Goal: Task Accomplishment & Management: Manage account settings

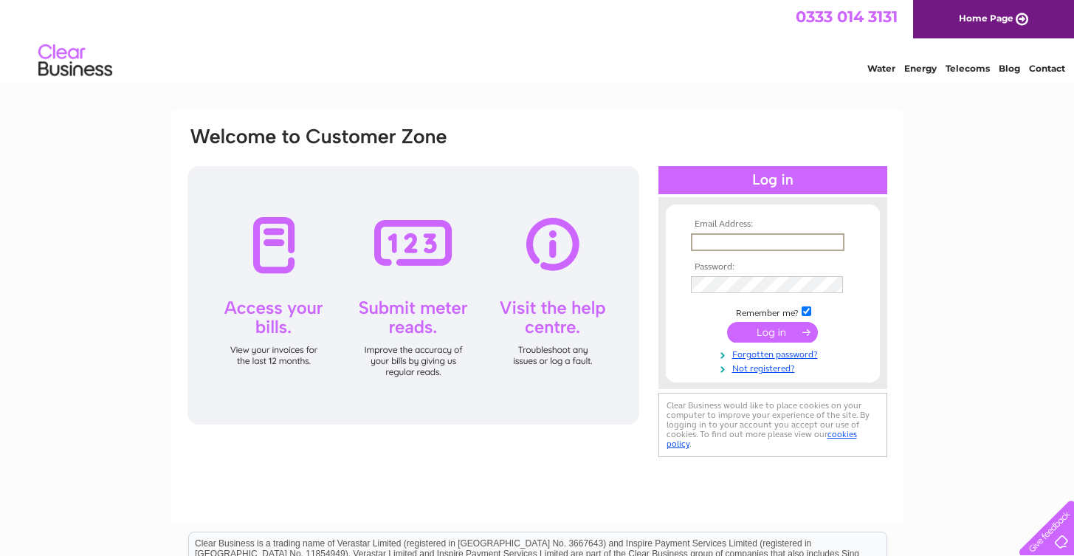
type input "[EMAIL_ADDRESS][DOMAIN_NAME]"
click at [772, 331] on input "submit" at bounding box center [772, 332] width 91 height 21
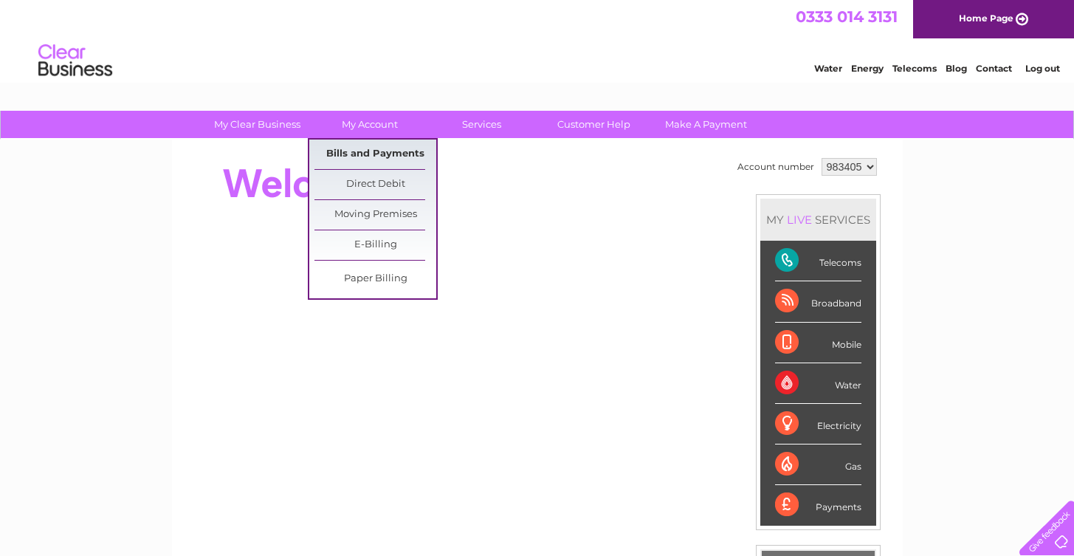
click at [359, 156] on link "Bills and Payments" at bounding box center [375, 154] width 122 height 30
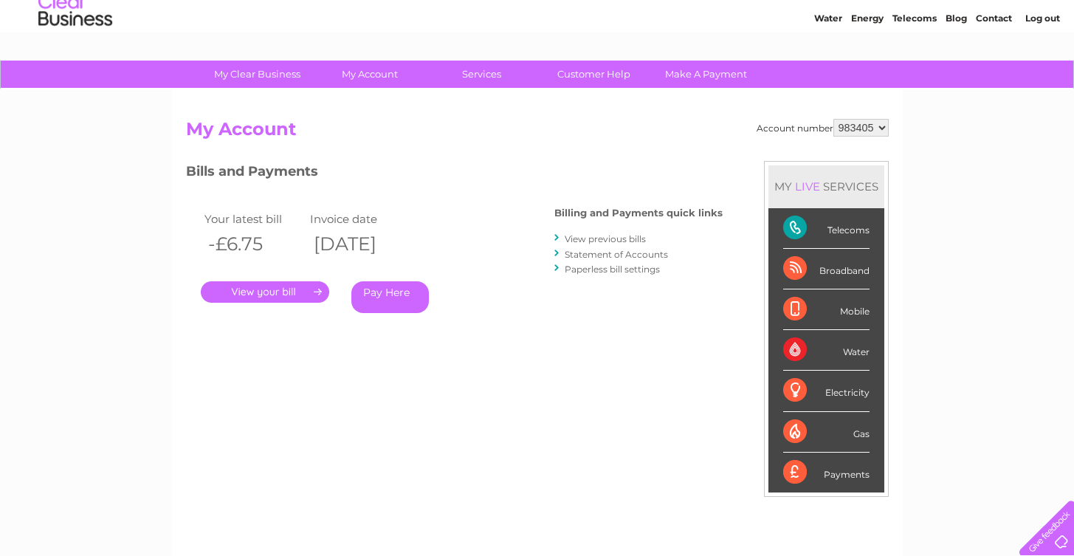
scroll to position [53, 0]
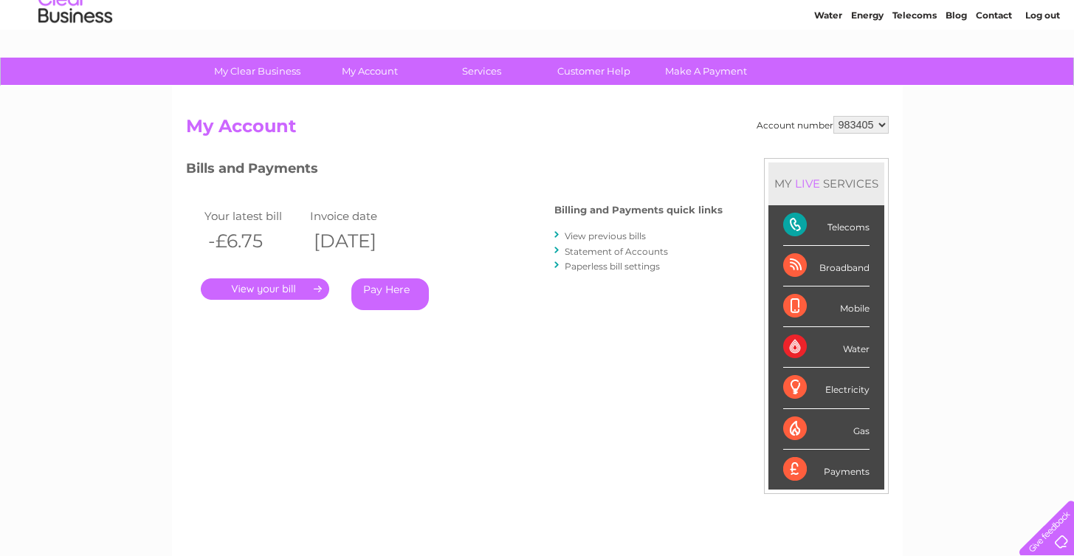
click at [593, 232] on link "View previous bills" at bounding box center [605, 235] width 81 height 11
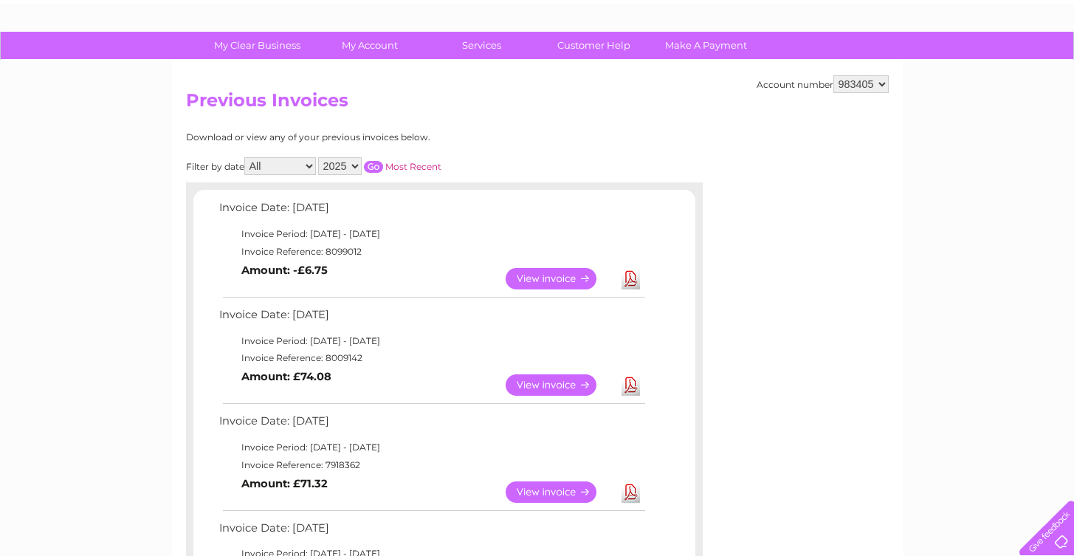
scroll to position [63, 0]
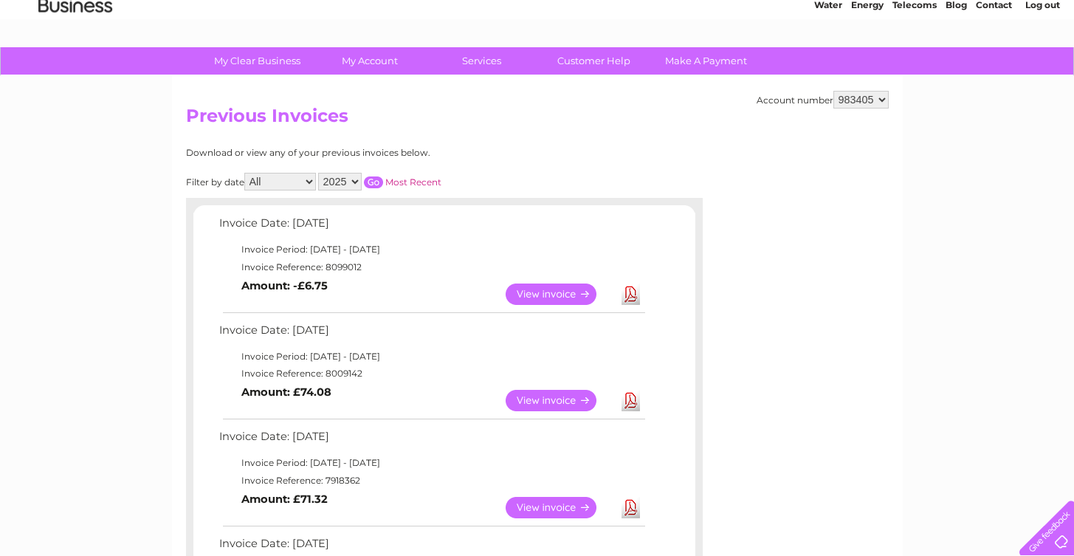
click at [562, 288] on link "View" at bounding box center [559, 293] width 108 height 21
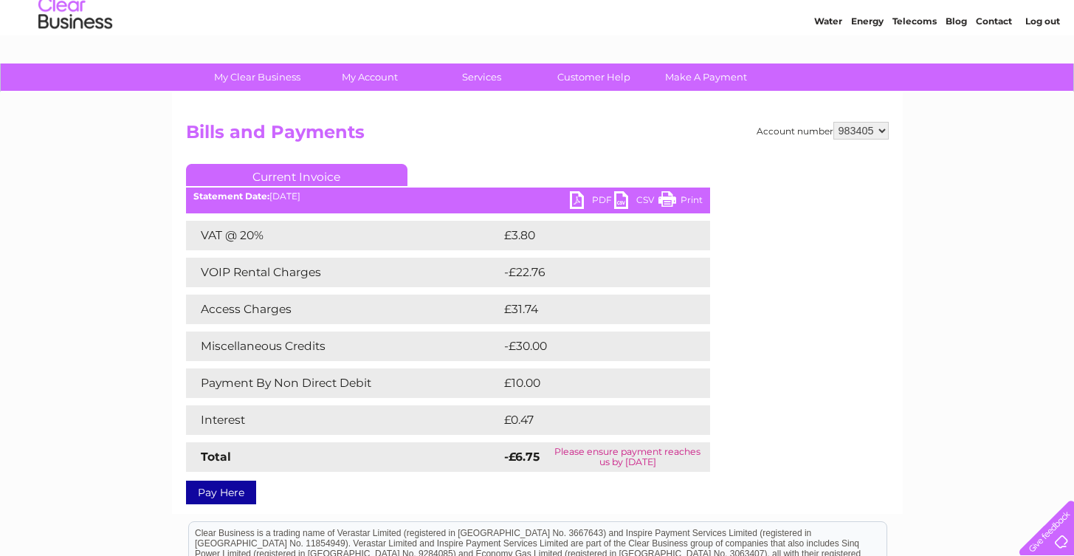
scroll to position [50, 0]
